Goal: Check status: Check status

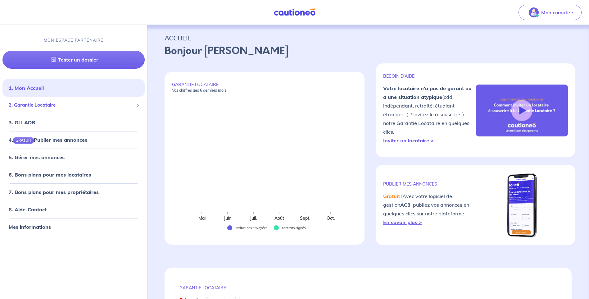
click at [35, 105] on span "2. Garantie Locataire" at bounding box center [71, 105] width 125 height 7
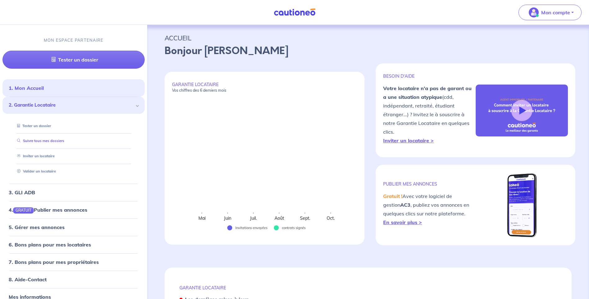
click at [34, 142] on link "Suivre tous mes dossiers" at bounding box center [40, 141] width 50 height 4
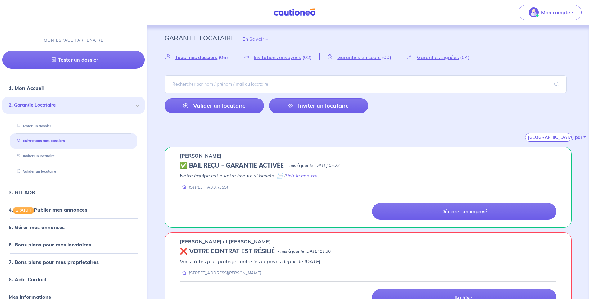
scroll to position [72, 0]
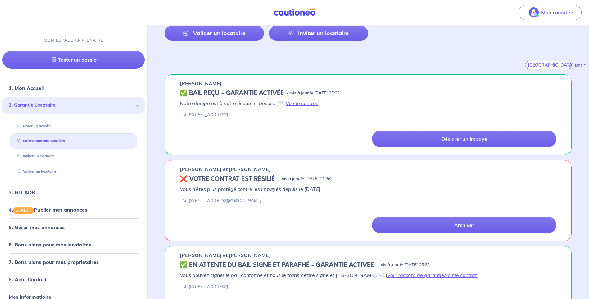
click at [275, 118] on div "Notre équipe est à votre écoute si besoin. 📄 ( Voir le contrat ) [STREET_ADDRES…" at bounding box center [368, 123] width 377 height 48
click at [306, 114] on div "[STREET_ADDRESS]" at bounding box center [368, 115] width 377 height 6
click at [405, 91] on div "✅ BAIL REÇU - GARANTIE ACTIVÉE - mis à jour le [DATE] 05:23" at bounding box center [368, 92] width 377 height 7
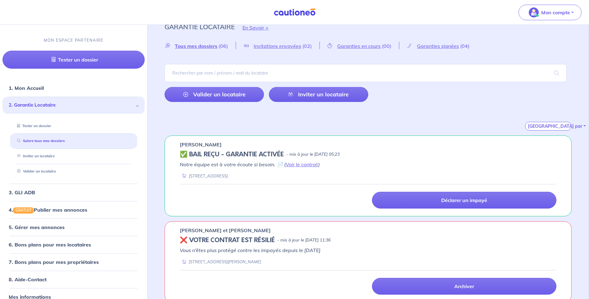
scroll to position [0, 0]
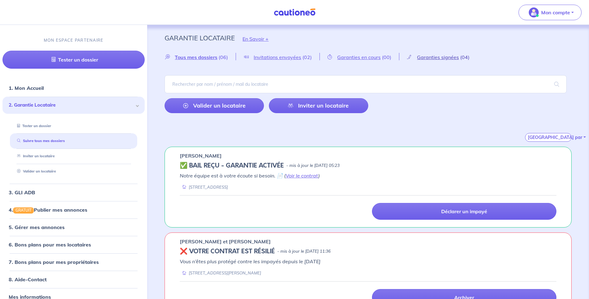
click at [435, 57] on span "Garanties signées" at bounding box center [438, 57] width 42 height 6
click at [405, 166] on div "✅ BAIL REÇU - GARANTIE ACTIVÉE - mis à jour le [DATE] 05:23" at bounding box center [368, 165] width 377 height 7
click at [206, 160] on div "[PERSON_NAME] ✅ BAIL REÇU - GARANTIE ACTIVÉE - mis à jour le [DATE] 05:23 Notre…" at bounding box center [368, 187] width 407 height 81
click at [214, 175] on em "Notre équipe est à votre écoute si besoin. 📄 ( Voir le contrat )" at bounding box center [250, 175] width 140 height 6
click at [287, 190] on div "Notre équipe est à votre écoute si besoin. 📄 ( Voir le contrat ) [STREET_ADDRES…" at bounding box center [368, 196] width 377 height 48
